Goal: Find specific page/section

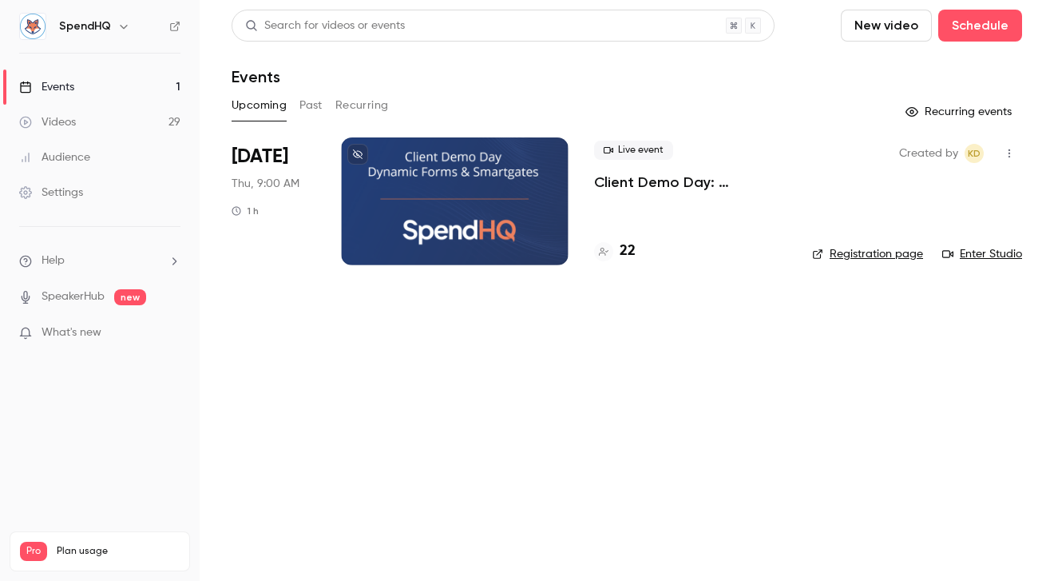
click at [53, 100] on link "Events 1" at bounding box center [100, 86] width 200 height 35
click at [59, 130] on link "Videos 29" at bounding box center [100, 122] width 200 height 35
